Goal: Transaction & Acquisition: Purchase product/service

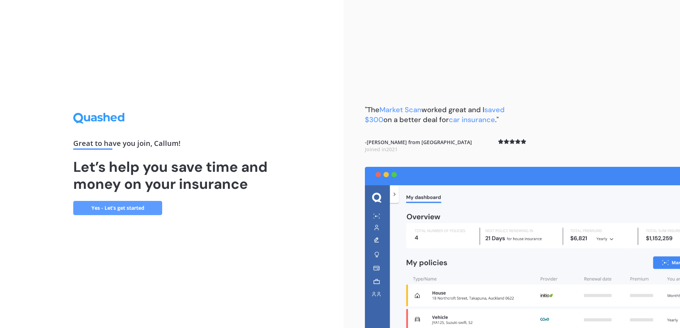
click at [112, 212] on link "Yes - Let’s get started" at bounding box center [117, 208] width 89 height 14
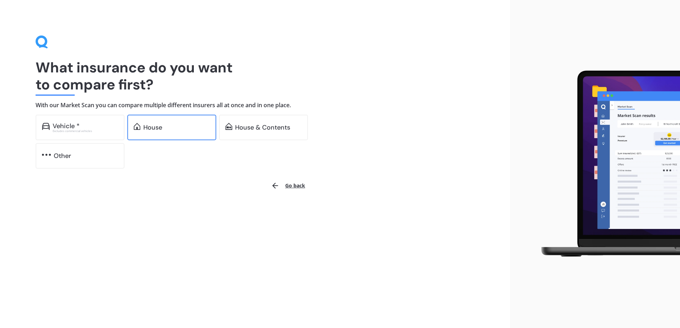
click at [175, 124] on div "House" at bounding box center [176, 127] width 66 height 7
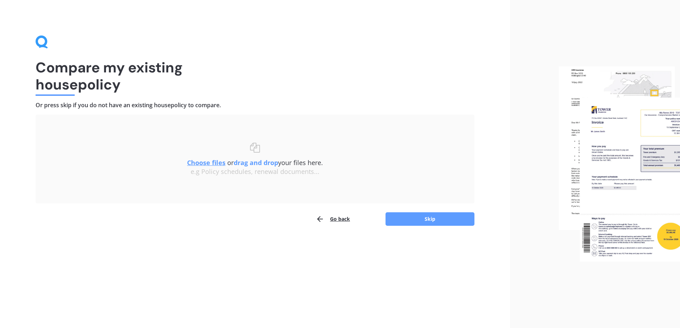
click at [199, 162] on u "Choose files" at bounding box center [206, 163] width 38 height 9
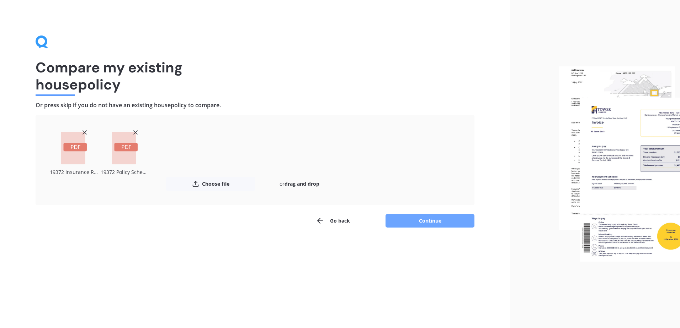
click at [411, 222] on button "Continue" at bounding box center [429, 221] width 89 height 14
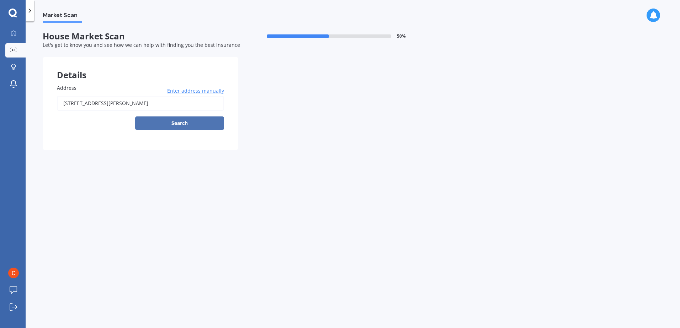
click at [180, 120] on button "Search" at bounding box center [179, 124] width 89 height 14
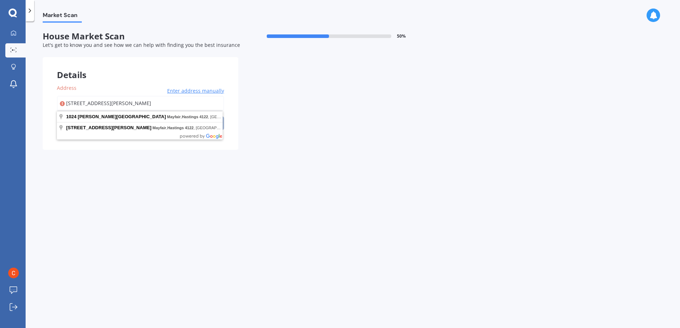
click at [189, 100] on input "[STREET_ADDRESS][PERSON_NAME]" at bounding box center [140, 103] width 167 height 15
type input "[STREET_ADDRESS][PERSON_NAME]"
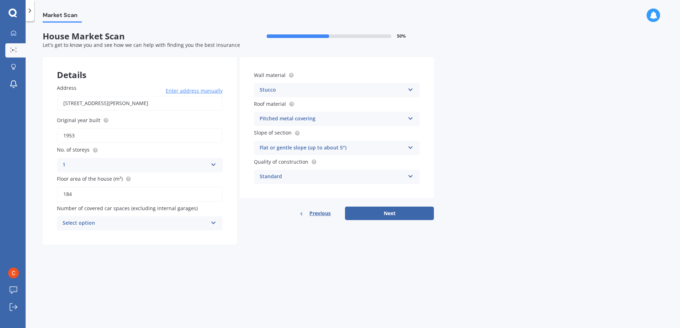
click at [194, 226] on div "Select option" at bounding box center [135, 223] width 145 height 9
click at [94, 260] on div "2" at bounding box center [139, 263] width 165 height 13
click at [374, 211] on button "Next" at bounding box center [389, 214] width 89 height 14
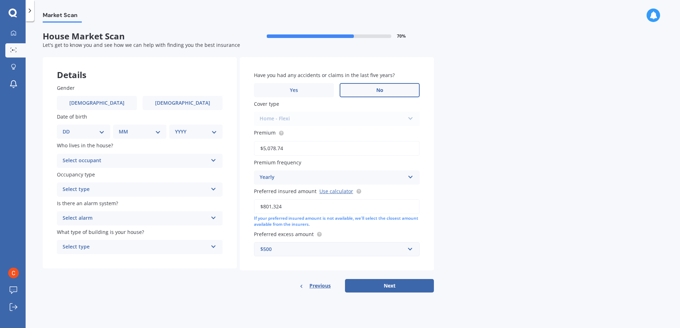
click at [359, 87] on label "No" at bounding box center [379, 90] width 80 height 14
click at [0, 0] on input "No" at bounding box center [0, 0] width 0 height 0
click at [106, 102] on label "[DEMOGRAPHIC_DATA]" at bounding box center [97, 103] width 80 height 14
click at [0, 0] on input "[DEMOGRAPHIC_DATA]" at bounding box center [0, 0] width 0 height 0
click at [87, 136] on div "DD 01 02 03 04 05 06 07 08 09 10 11 12 13 14 15 16 17 18 19 20 21 22 23 24 25 2…" at bounding box center [83, 132] width 53 height 14
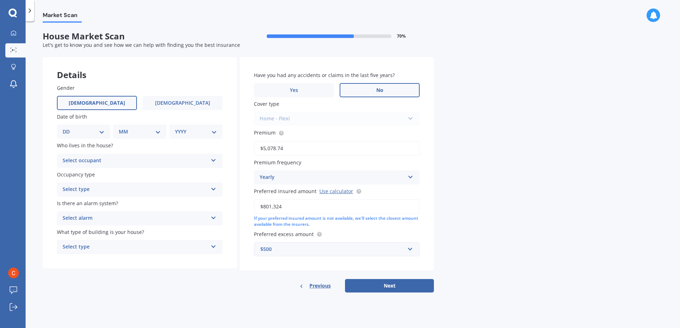
click at [99, 132] on select "DD 01 02 03 04 05 06 07 08 09 10 11 12 13 14 15 16 17 18 19 20 21 22 23 24 25 2…" at bounding box center [84, 132] width 42 height 8
select select "17"
click at [68, 128] on select "DD 01 02 03 04 05 06 07 08 09 10 11 12 13 14 15 16 17 18 19 20 21 22 23 24 25 2…" at bounding box center [84, 132] width 42 height 8
click at [143, 129] on select "MM 01 02 03 04 05 06 07 08 09 10 11 12" at bounding box center [141, 132] width 39 height 8
select select "05"
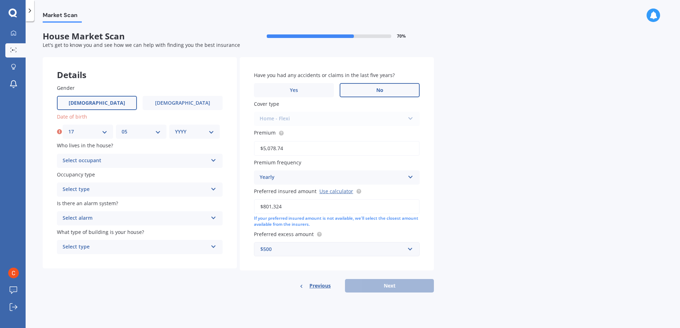
click at [122, 128] on select "MM 01 02 03 04 05 06 07 08 09 10 11 12" at bounding box center [141, 132] width 39 height 8
click at [211, 127] on div "YYYY 2009 2008 2007 2006 2005 2004 2003 2002 2001 2000 1999 1998 1997 1996 1995…" at bounding box center [194, 132] width 50 height 14
click at [209, 132] on select "YYYY 2009 2008 2007 2006 2005 2004 2003 2002 2001 2000 1999 1998 1997 1996 1995…" at bounding box center [194, 132] width 39 height 8
select select "1993"
click at [175, 128] on select "YYYY 2009 2008 2007 2006 2005 2004 2003 2002 2001 2000 1999 1998 1997 1996 1995…" at bounding box center [194, 132] width 39 height 8
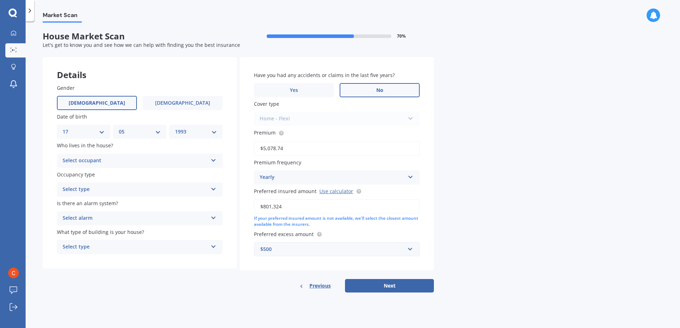
click at [121, 156] on div "Select occupant Owner Owner + Boarder" at bounding box center [140, 161] width 166 height 14
click at [102, 159] on div "Owner" at bounding box center [135, 161] width 145 height 9
click at [312, 288] on span "Previous" at bounding box center [319, 286] width 21 height 11
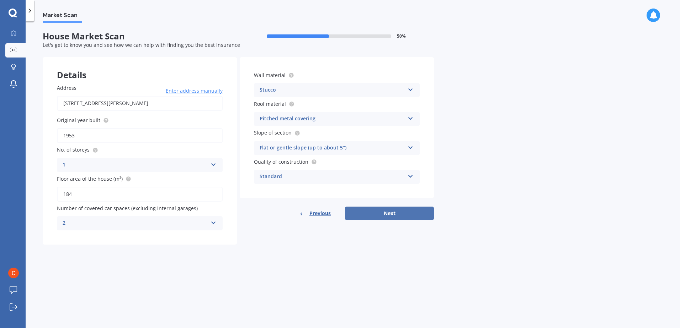
click at [360, 218] on button "Next" at bounding box center [389, 214] width 89 height 14
select select "17"
select select "05"
select select "1993"
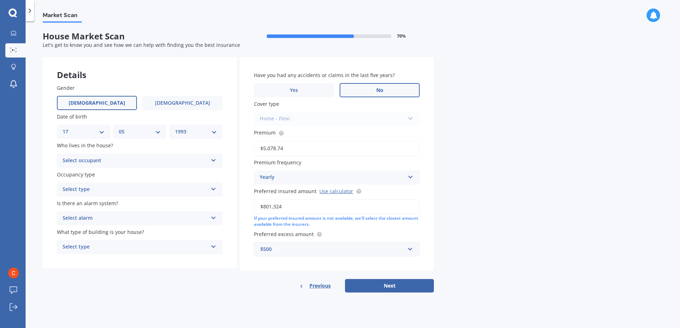
click at [315, 119] on div "Home - Flexi Home - Flexi Home - Maxi Other" at bounding box center [337, 119] width 166 height 14
click at [404, 115] on div "Home - Flexi Home - Flexi Home - Maxi Other" at bounding box center [337, 119] width 166 height 14
click at [110, 188] on div "Select type" at bounding box center [135, 190] width 145 height 9
click at [105, 203] on div "Permanent" at bounding box center [139, 203] width 165 height 13
click at [109, 152] on div "Who lives in the house? Select occupant Owner Owner + Boarder" at bounding box center [140, 155] width 166 height 26
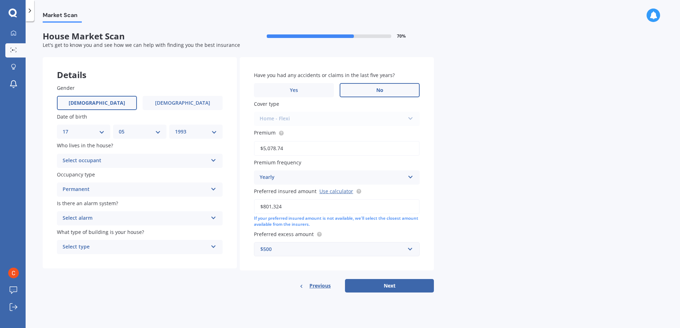
click at [107, 166] on div "Select occupant Owner Owner + Boarder" at bounding box center [140, 161] width 166 height 14
click at [101, 188] on span "Owner + Boarder" at bounding box center [83, 187] width 41 height 7
click at [120, 154] on div "Owner + Boarder Owner Owner + Boarder" at bounding box center [140, 161] width 166 height 14
click at [329, 289] on span "Previous" at bounding box center [319, 286] width 21 height 11
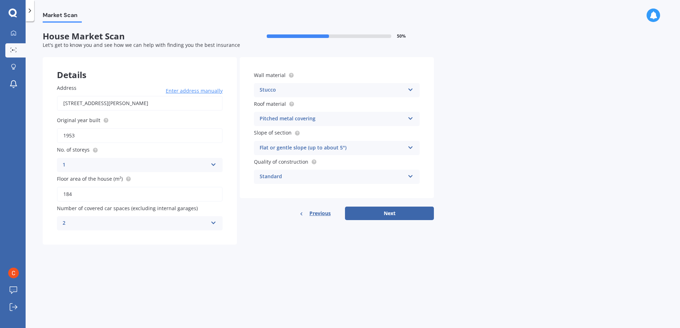
click at [320, 211] on span "Previous" at bounding box center [319, 213] width 21 height 11
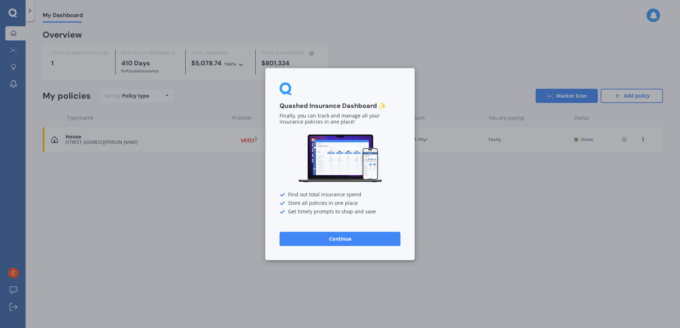
click at [338, 241] on button "Continue" at bounding box center [339, 239] width 121 height 14
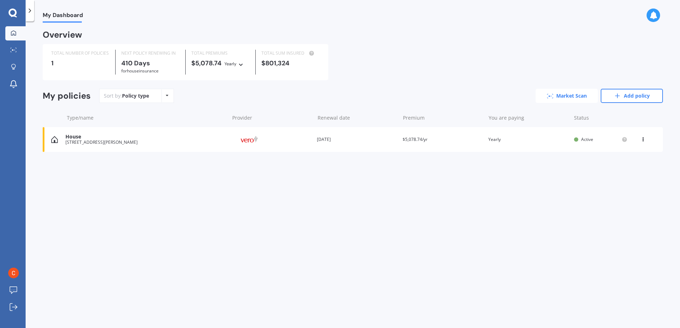
click at [553, 98] on link "Market Scan" at bounding box center [566, 96] width 62 height 14
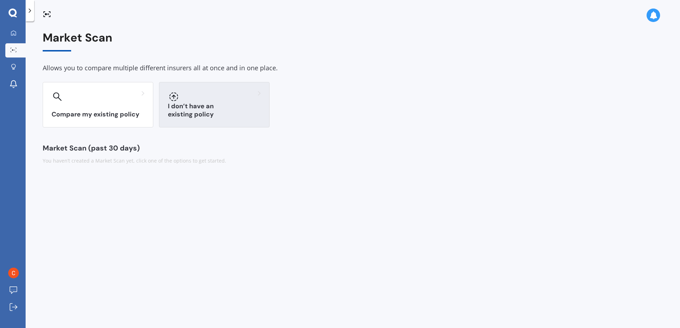
click at [220, 96] on div at bounding box center [214, 96] width 93 height 11
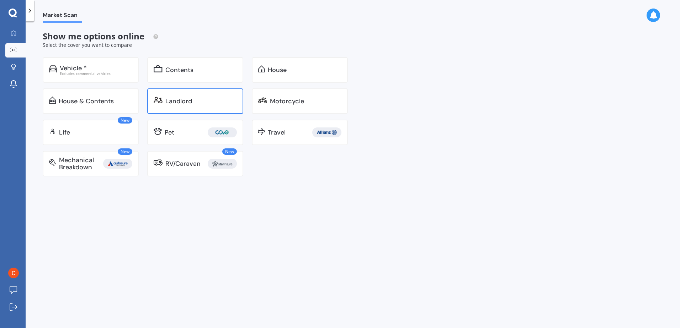
click at [199, 102] on div "Landlord" at bounding box center [200, 101] width 71 height 7
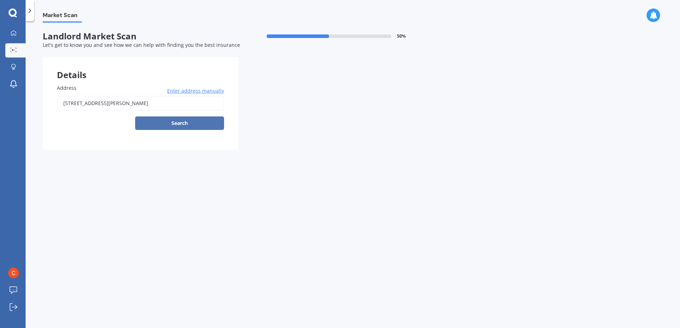
click at [180, 124] on button "Search" at bounding box center [179, 124] width 89 height 14
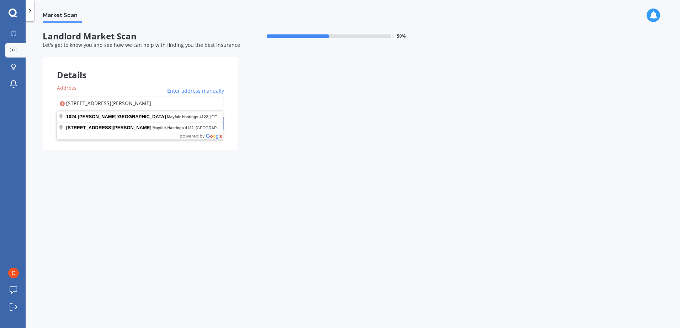
click at [178, 103] on input "[STREET_ADDRESS][PERSON_NAME]" at bounding box center [140, 103] width 167 height 15
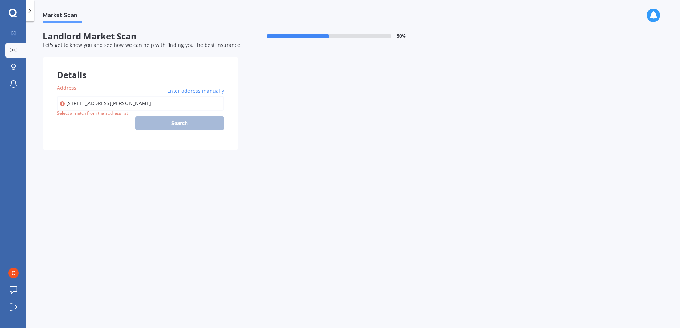
type input "[STREET_ADDRESS][PERSON_NAME]"
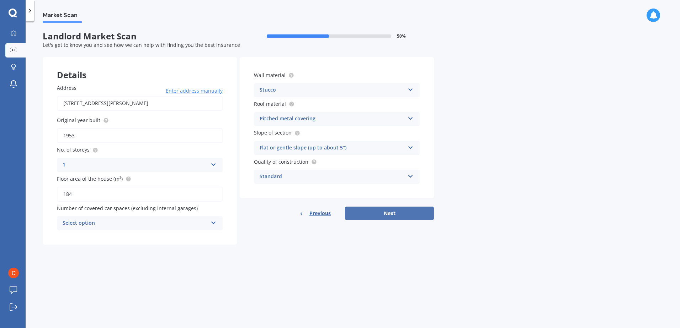
click at [422, 218] on button "Next" at bounding box center [389, 214] width 89 height 14
click at [156, 229] on div "Select option 0 1 2 3 4 5+" at bounding box center [140, 223] width 166 height 14
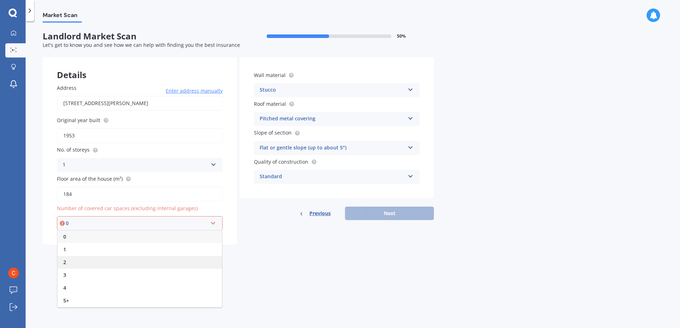
click at [110, 262] on div "2" at bounding box center [140, 262] width 164 height 13
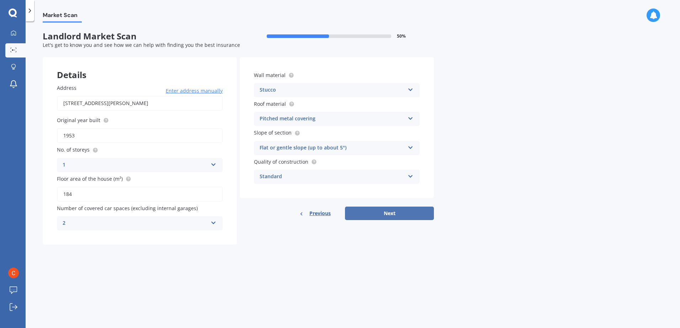
click at [380, 212] on button "Next" at bounding box center [389, 214] width 89 height 14
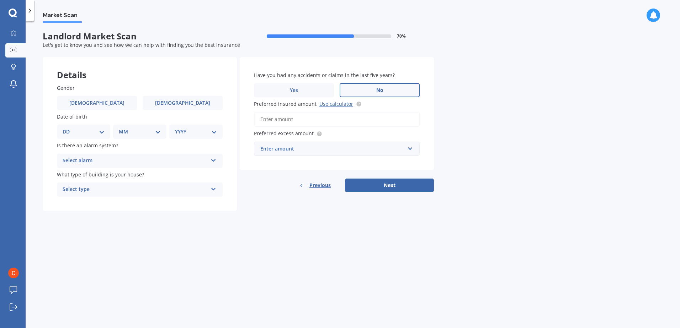
click at [355, 86] on label "No" at bounding box center [379, 90] width 80 height 14
click at [0, 0] on input "No" at bounding box center [0, 0] width 0 height 0
click at [96, 108] on label "[DEMOGRAPHIC_DATA]" at bounding box center [97, 103] width 80 height 14
click at [0, 0] on input "[DEMOGRAPHIC_DATA]" at bounding box center [0, 0] width 0 height 0
click at [88, 128] on select "DD 01 02 03 04 05 06 07 08 09 10 11 12 13 14 15 16 17 18 19 20 21 22 23 24 25 2…" at bounding box center [84, 132] width 42 height 8
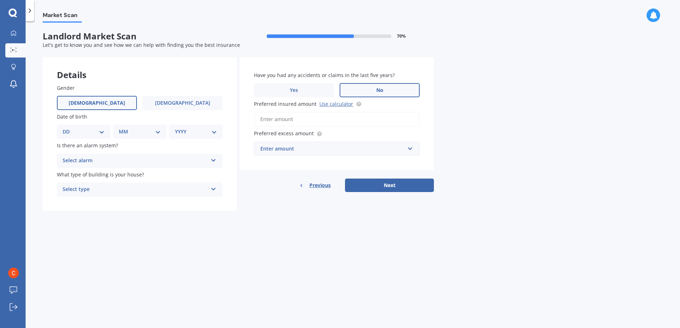
select select "17"
click at [68, 128] on select "DD 01 02 03 04 05 06 07 08 09 10 11 12 13 14 15 16 17 18 19 20 21 22 23 24 25 2…" at bounding box center [84, 132] width 42 height 8
click at [137, 125] on div "MM 01 02 03 04 05 06 07 08 09 10 11 12" at bounding box center [141, 132] width 50 height 14
click at [138, 132] on select "MM 01 02 03 04 05 06 07 08 09 10 11 12" at bounding box center [141, 132] width 39 height 8
select select "05"
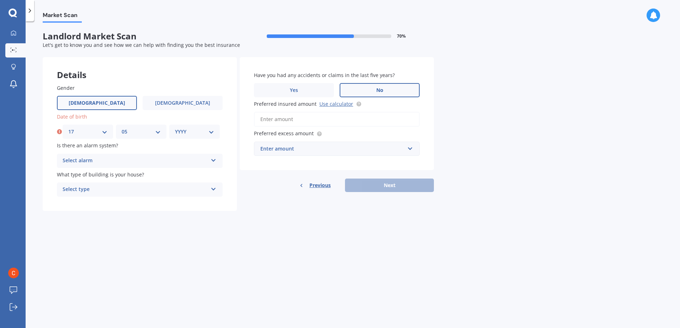
click at [122, 128] on select "MM 01 02 03 04 05 06 07 08 09 10 11 12" at bounding box center [141, 132] width 39 height 8
click at [196, 130] on select "YYYY 2009 2008 2007 2006 2005 2004 2003 2002 2001 2000 1999 1998 1997 1996 1995…" at bounding box center [194, 132] width 39 height 8
select select "1993"
click at [175, 128] on select "YYYY 2009 2008 2007 2006 2005 2004 2003 2002 2001 2000 1999 1998 1997 1996 1995…" at bounding box center [194, 132] width 39 height 8
click at [101, 191] on div "Select type" at bounding box center [135, 190] width 145 height 9
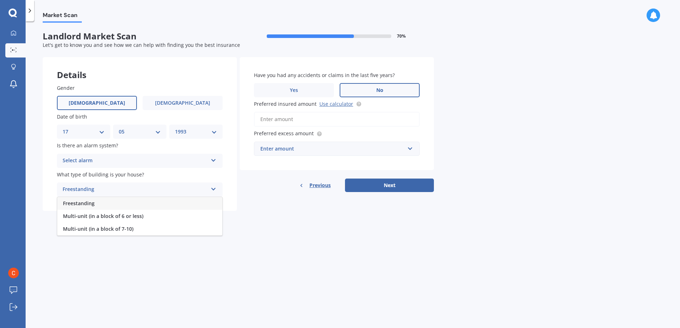
click at [110, 202] on div "Freestanding" at bounding box center [139, 203] width 165 height 13
click at [341, 149] on div "Enter amount" at bounding box center [332, 149] width 144 height 8
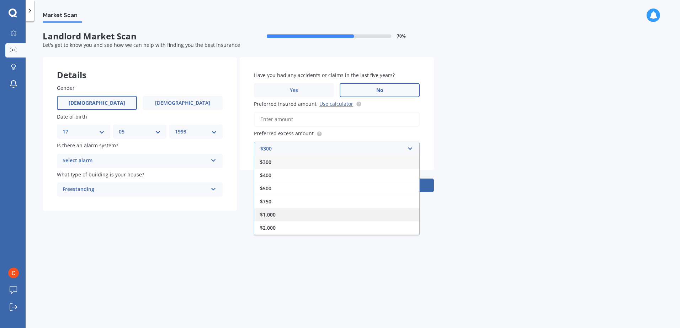
click at [298, 212] on div "$1,000" at bounding box center [336, 214] width 165 height 13
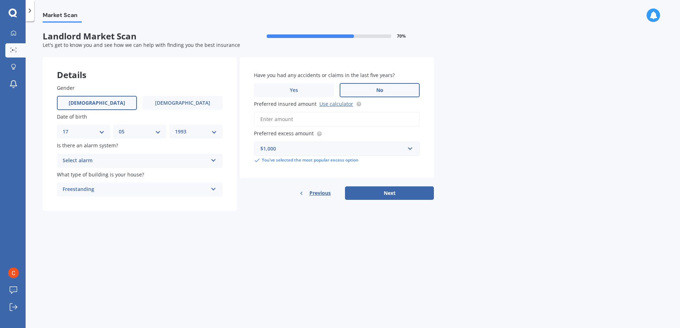
click at [307, 124] on input "Preferred insured amount Use calculator" at bounding box center [337, 119] width 166 height 15
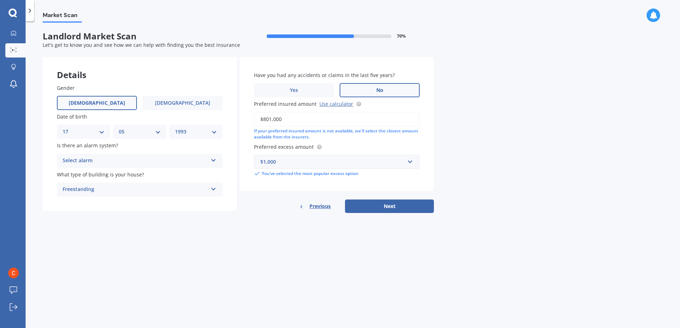
type input "$801,000"
click at [172, 161] on div "Select alarm" at bounding box center [135, 161] width 145 height 9
click at [99, 186] on span "Yes, not monitored" at bounding box center [86, 187] width 47 height 7
click at [425, 204] on button "Next" at bounding box center [389, 207] width 89 height 14
select select "17"
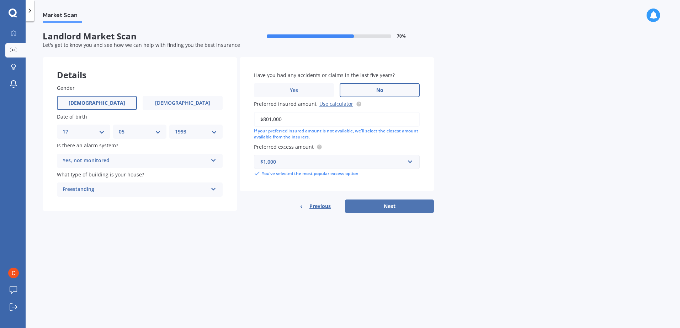
select select "05"
select select "1993"
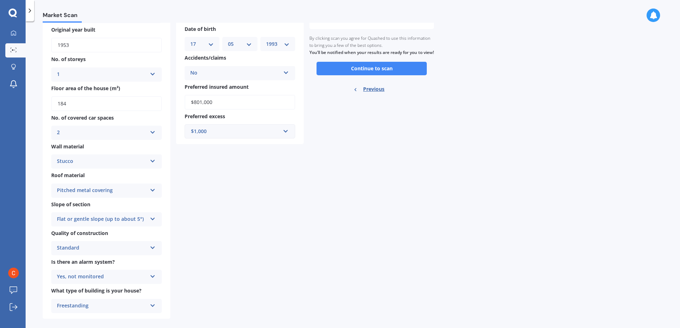
scroll to position [76, 0]
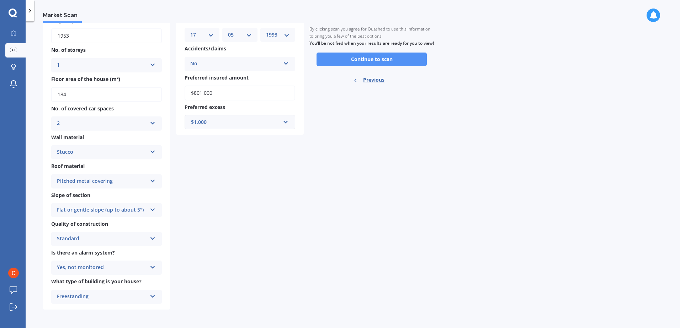
click at [396, 61] on button "Continue to scan" at bounding box center [371, 60] width 110 height 14
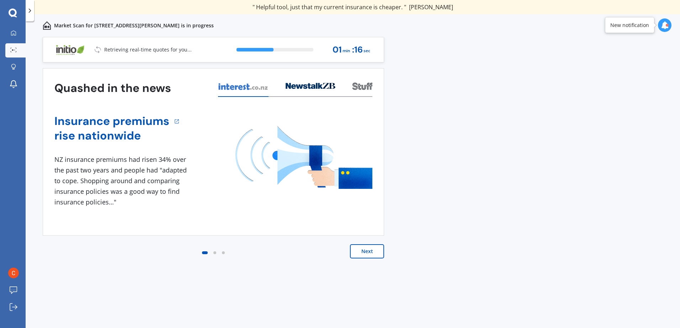
click at [368, 246] on button "Next" at bounding box center [367, 252] width 34 height 14
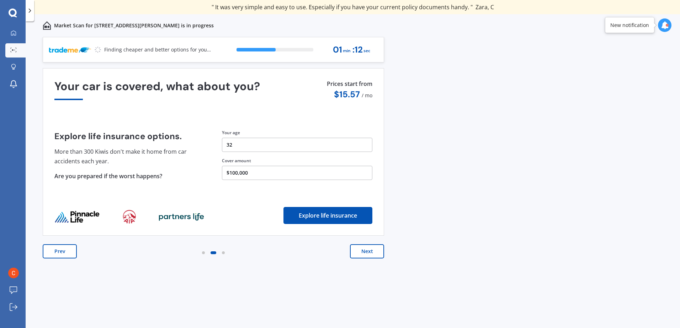
click at [368, 252] on button "Next" at bounding box center [367, 252] width 34 height 14
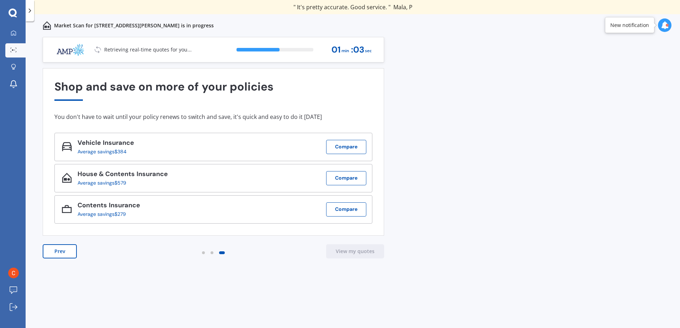
click at [665, 25] on icon at bounding box center [664, 25] width 8 height 8
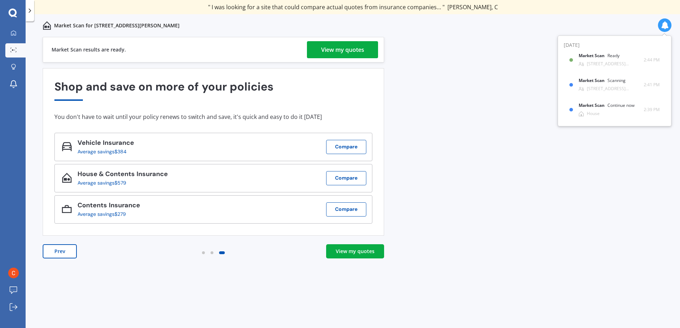
click at [344, 51] on div "View my quotes" at bounding box center [342, 49] width 43 height 17
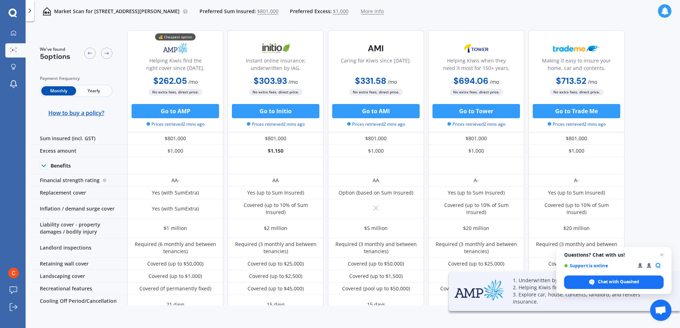
click at [101, 90] on span "Yearly" at bounding box center [93, 90] width 35 height 9
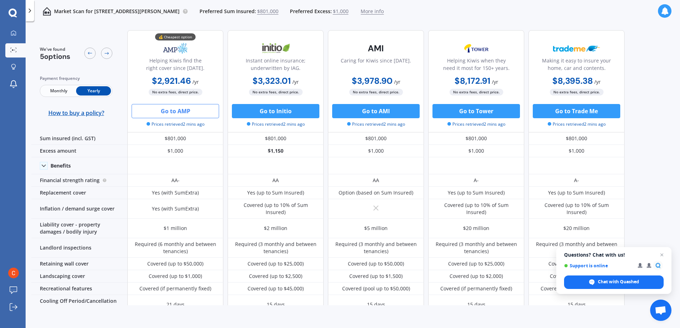
click at [178, 116] on div "Go to AMP Prices retrieved 2 mins ago" at bounding box center [175, 115] width 96 height 23
click at [178, 109] on button "Go to AMP" at bounding box center [175, 111] width 87 height 14
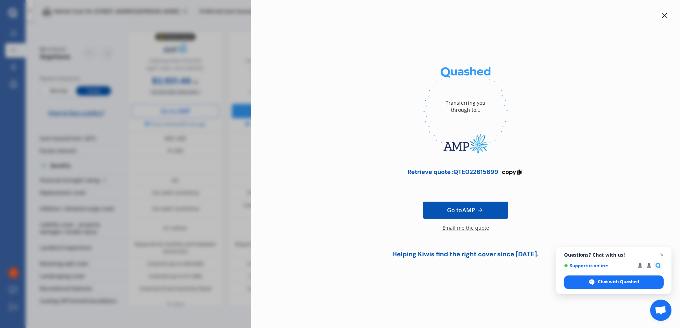
click at [169, 97] on div "Transferring you through to... Retrieve quote : QTE022615699 copy Go to AMP Ema…" at bounding box center [340, 164] width 680 height 328
click at [663, 14] on icon at bounding box center [664, 16] width 6 height 6
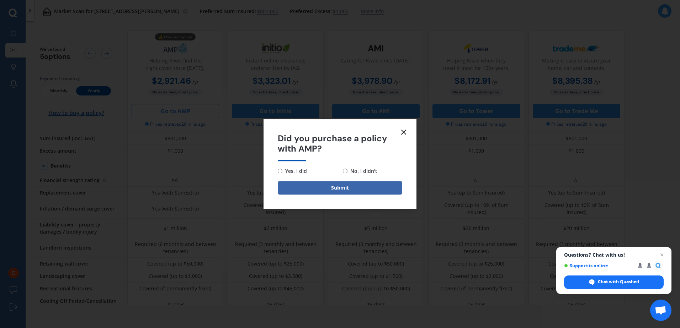
click at [356, 171] on span "No, I didn't" at bounding box center [362, 171] width 30 height 9
click at [347, 171] on input "No, I didn't" at bounding box center [345, 171] width 5 height 5
radio input "true"
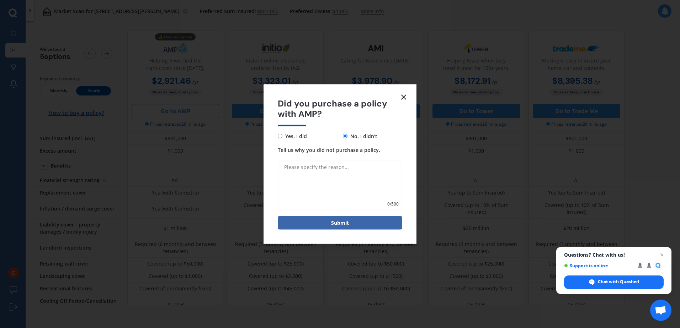
click at [322, 179] on textarea "Tell us why you did not purchase a policy." at bounding box center [340, 186] width 124 height 50
type textarea "I'm just exploring options at the moment."
click at [322, 222] on button "Submit" at bounding box center [340, 223] width 124 height 14
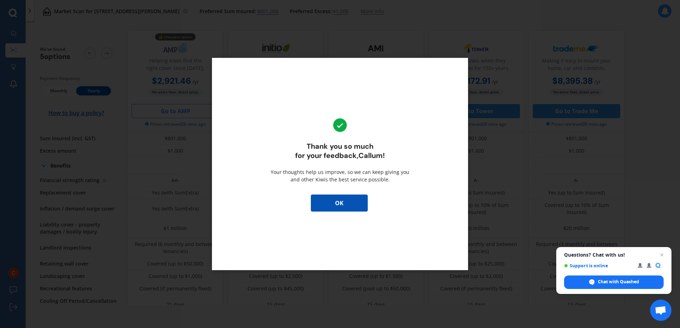
click at [337, 199] on button "OK" at bounding box center [339, 203] width 57 height 17
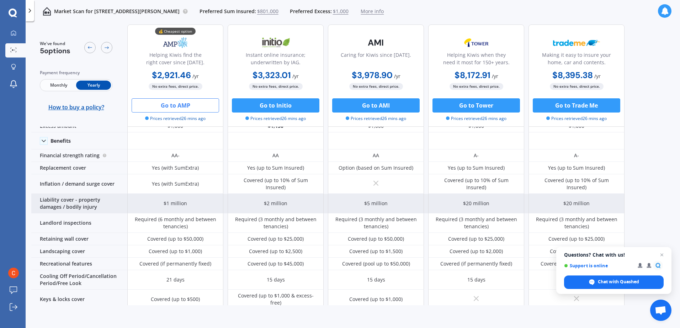
scroll to position [36, 0]
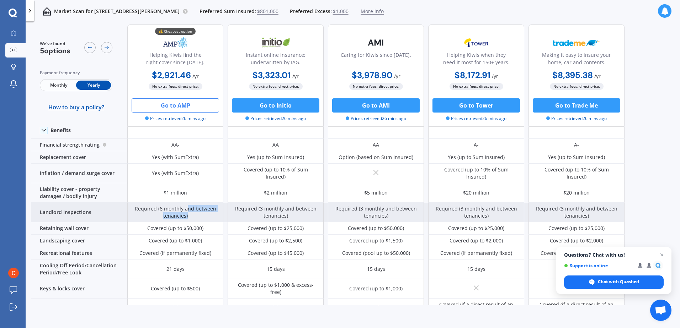
drag, startPoint x: 189, startPoint y: 212, endPoint x: 186, endPoint y: 204, distance: 8.5
click at [186, 205] on div "Required (6 monthly and between tenancies)" at bounding box center [175, 212] width 85 height 14
click at [191, 210] on div "Required (6 monthly and between tenancies)" at bounding box center [175, 212] width 85 height 14
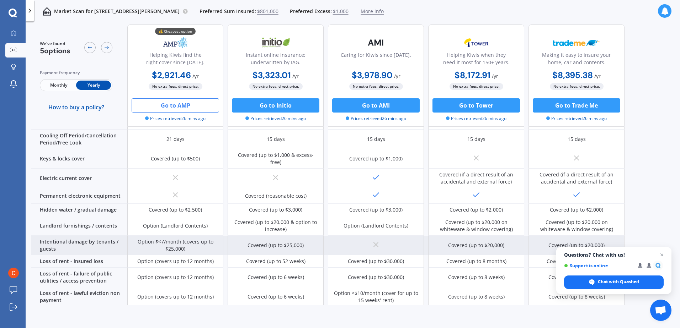
scroll to position [178, 0]
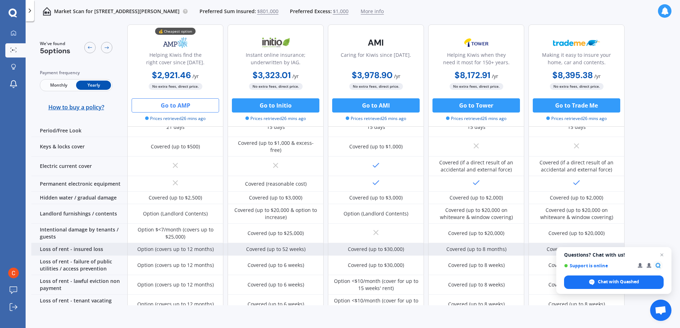
click at [95, 243] on div "Loss of rent - insured loss" at bounding box center [79, 249] width 96 height 12
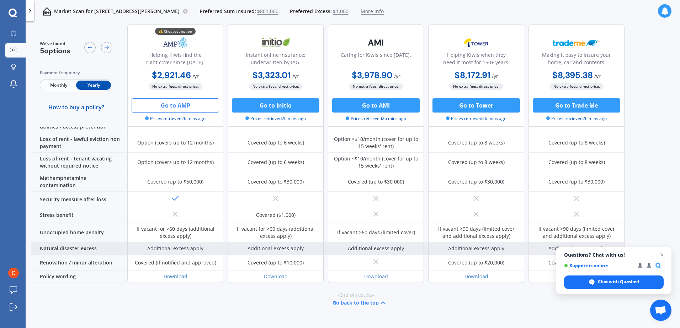
scroll to position [322, 0]
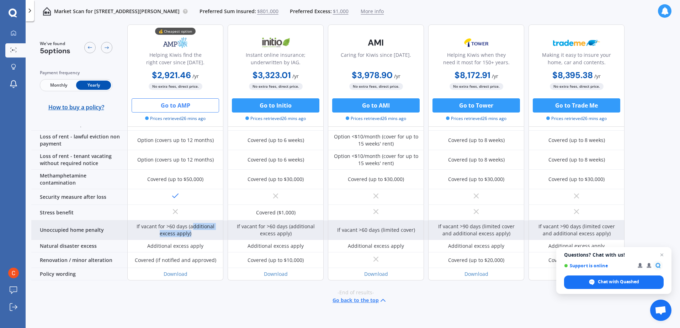
drag, startPoint x: 198, startPoint y: 226, endPoint x: 193, endPoint y: 220, distance: 7.8
click at [193, 223] on div "If vacant for >60 days (additional excess apply)" at bounding box center [175, 230] width 85 height 14
drag, startPoint x: 193, startPoint y: 220, endPoint x: 193, endPoint y: 225, distance: 5.3
click at [193, 225] on div "If vacant for >60 days (additional excess apply)" at bounding box center [175, 230] width 85 height 14
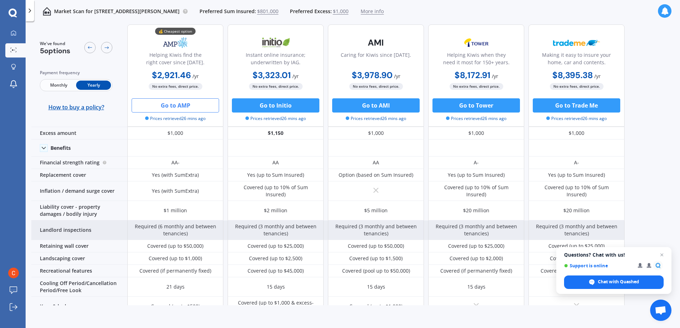
scroll to position [0, 0]
